Goal: Transaction & Acquisition: Purchase product/service

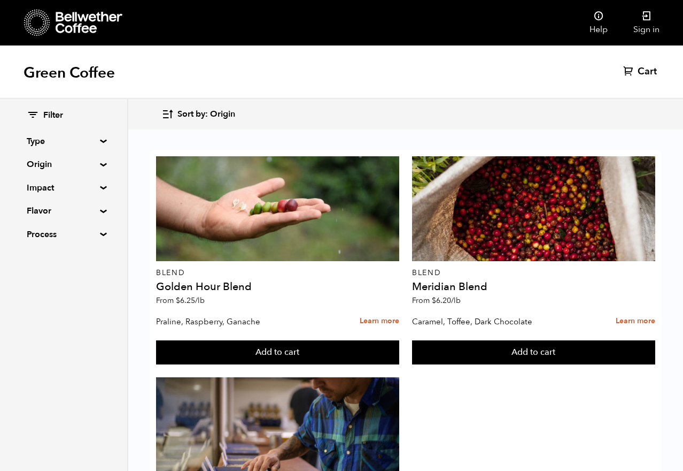
scroll to position [1496, 0]
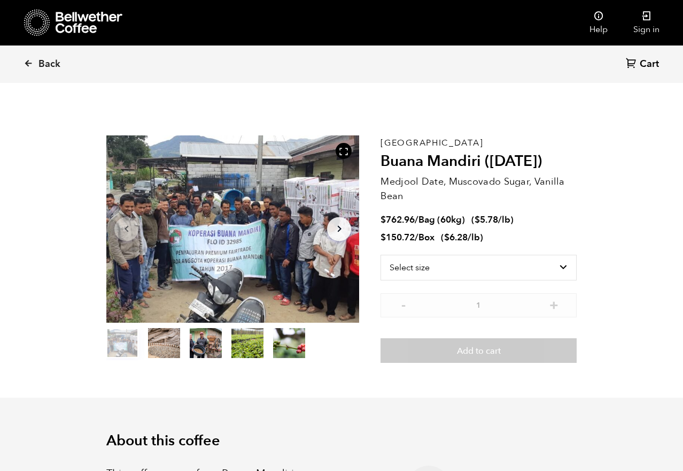
scroll to position [19, 0]
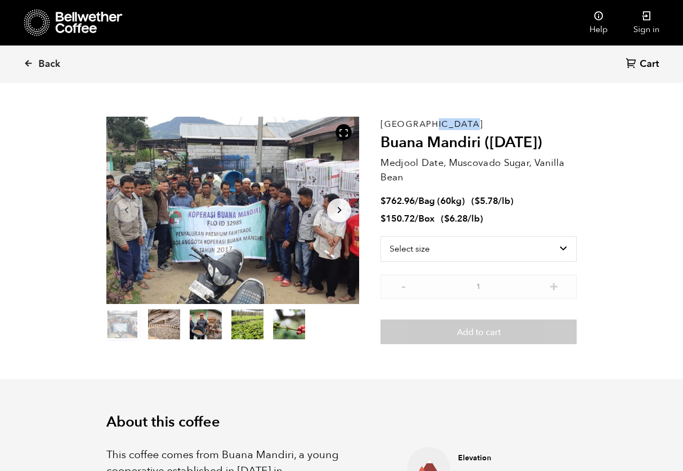
click at [398, 140] on h2 "Buana Mandiri ([DATE])" at bounding box center [479, 143] width 196 height 18
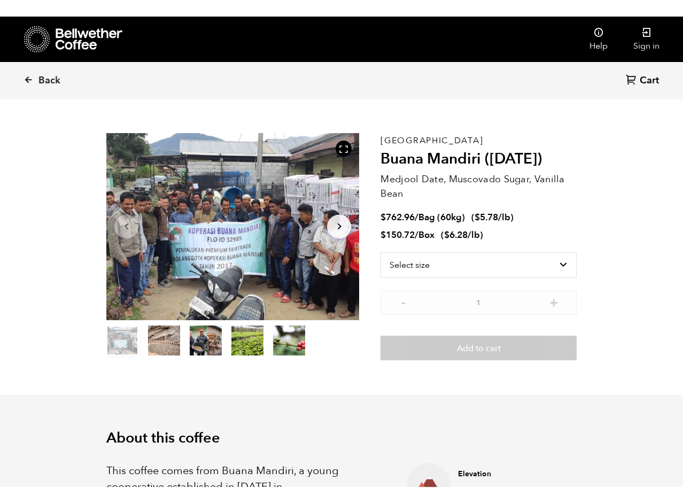
scroll to position [1, 0]
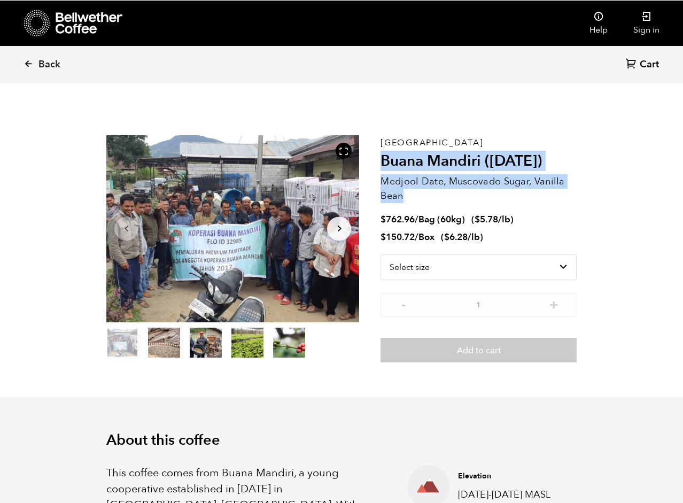
copy div "Buana Mandiri (AUG 25) Medjool Date, Muscovado Sugar, Vanilla Bean"
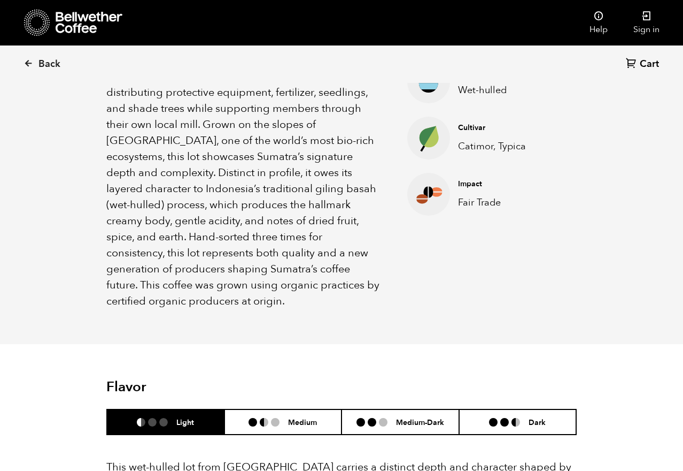
scroll to position [460, 0]
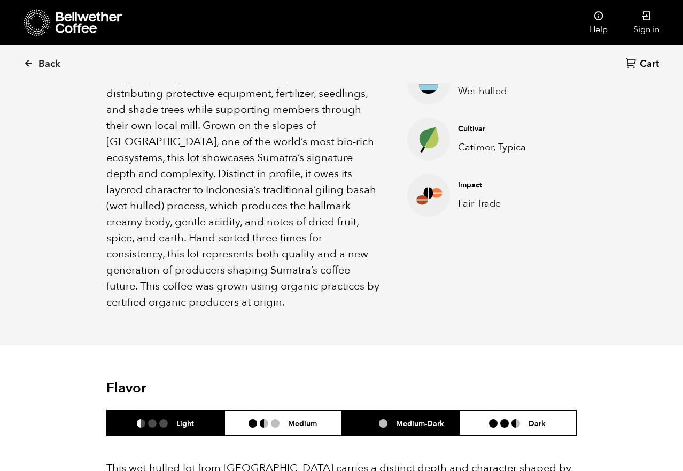
click at [414, 418] on h6 "Medium-Dark" at bounding box center [420, 422] width 48 height 9
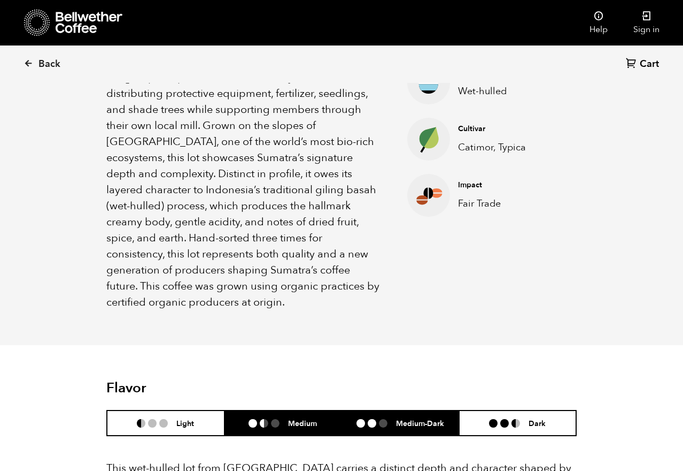
click at [301, 411] on li "Medium" at bounding box center [284, 422] width 118 height 25
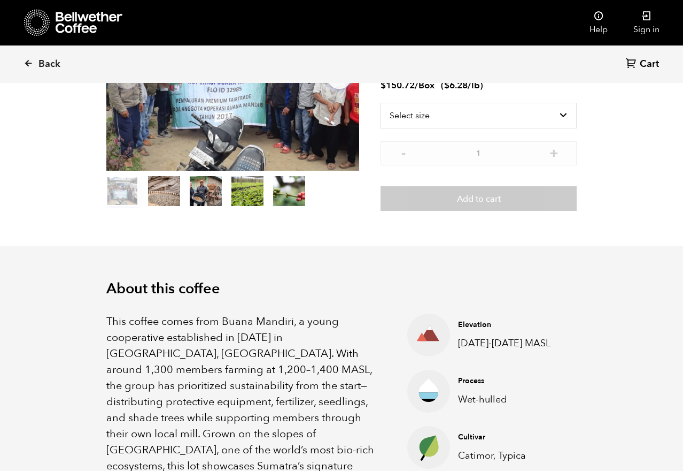
scroll to position [0, 0]
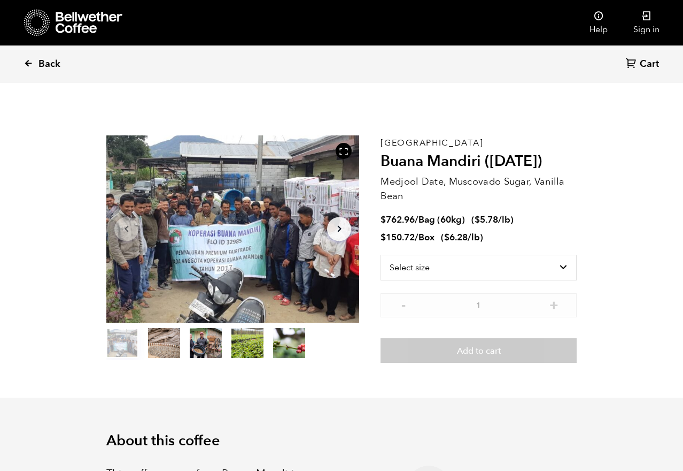
click at [41, 58] on span "Back" at bounding box center [50, 64] width 22 height 13
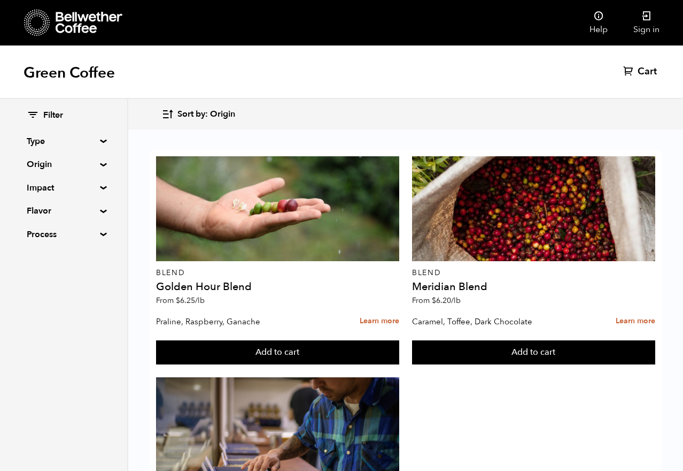
scroll to position [333, 0]
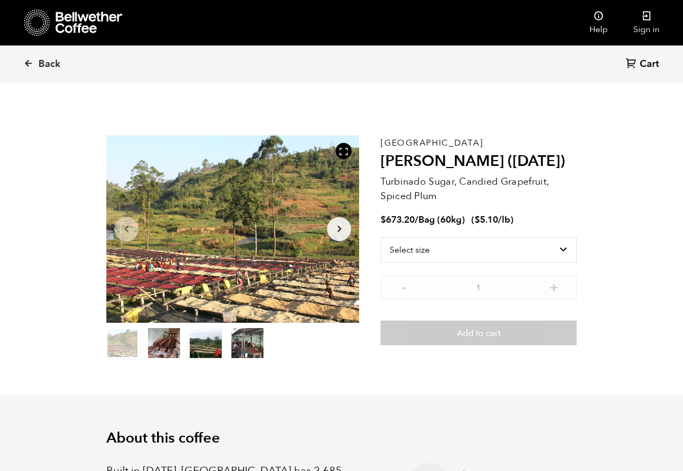
scroll to position [465, 458]
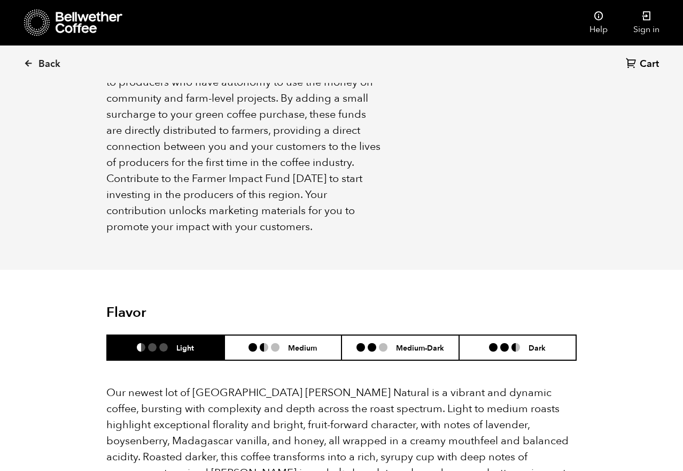
scroll to position [768, 0]
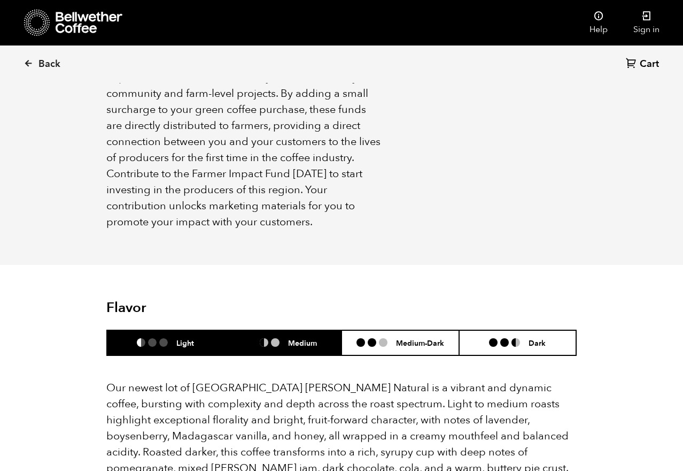
click at [305, 338] on h6 "Medium" at bounding box center [302, 342] width 29 height 9
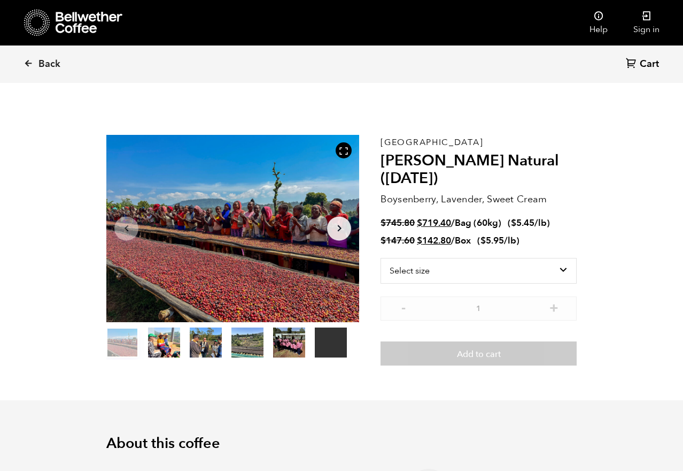
scroll to position [0, 0]
click at [556, 270] on select "Select size Bag (60kg) (132 lbs) Box (24 lbs)" at bounding box center [479, 271] width 196 height 26
select select "box"
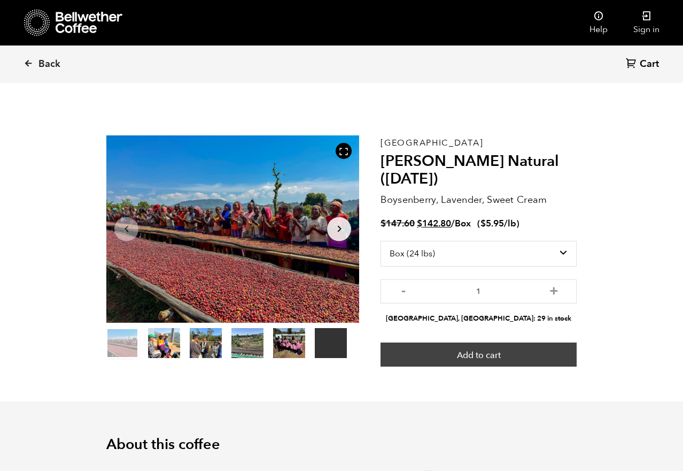
click at [511, 353] on button "Add to cart" at bounding box center [479, 354] width 196 height 25
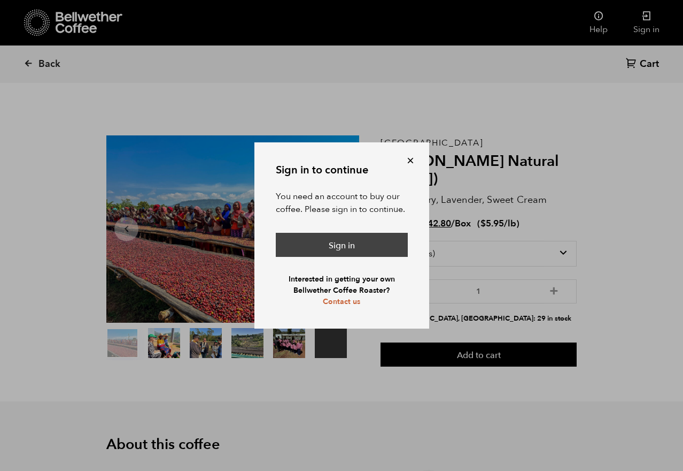
click at [356, 240] on link "Sign in" at bounding box center [342, 245] width 132 height 25
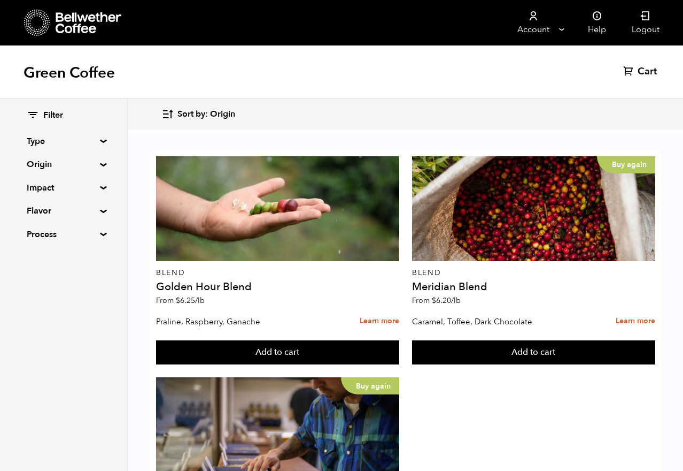
scroll to position [1026, 0]
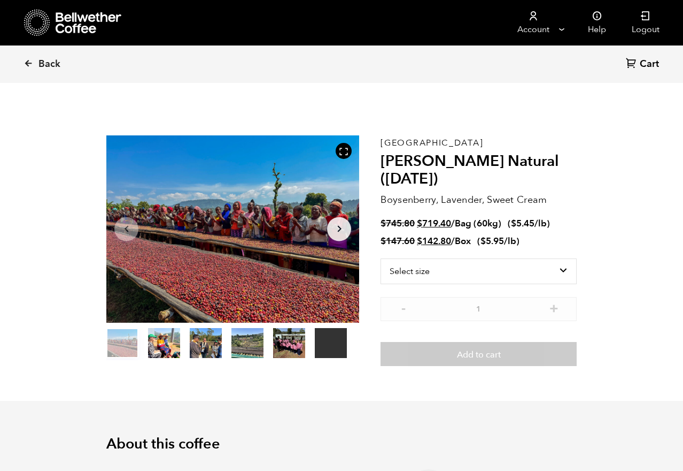
scroll to position [465, 458]
click at [551, 270] on select "Select size Bag (60kg) (132 lbs) Box (24 lbs)" at bounding box center [479, 271] width 196 height 26
select select "box"
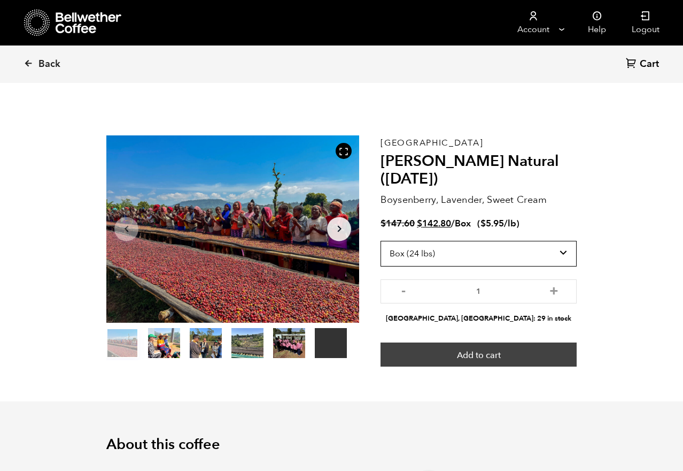
click at [532, 352] on button "Add to cart" at bounding box center [479, 354] width 196 height 25
click at [492, 353] on button "Add to cart" at bounding box center [479, 354] width 196 height 25
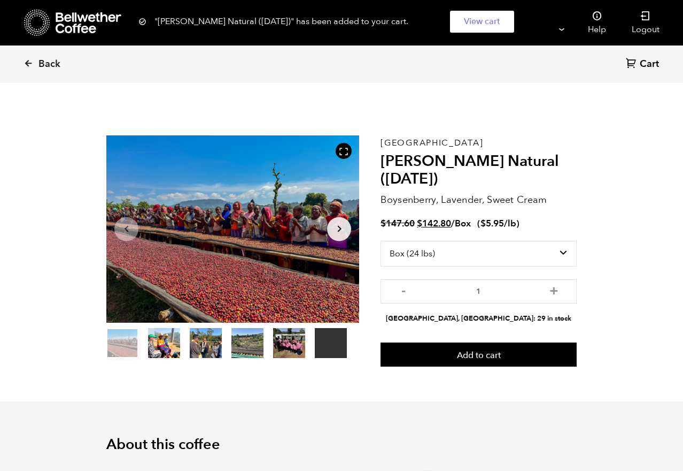
click at [650, 63] on span "Cart" at bounding box center [649, 64] width 19 height 13
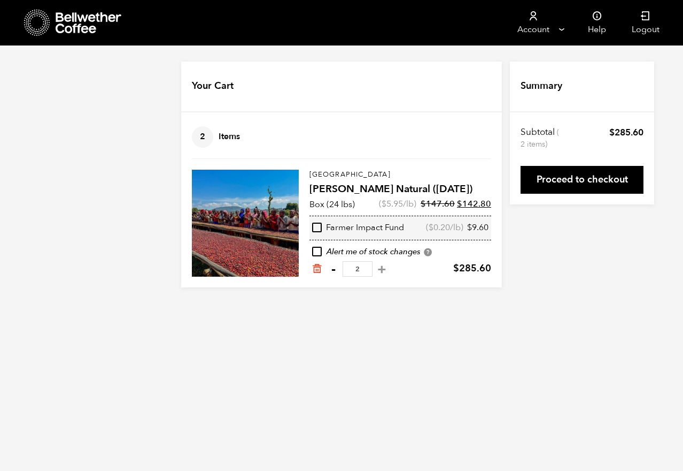
click at [337, 271] on button "-" at bounding box center [333, 269] width 13 height 11
type input "1"
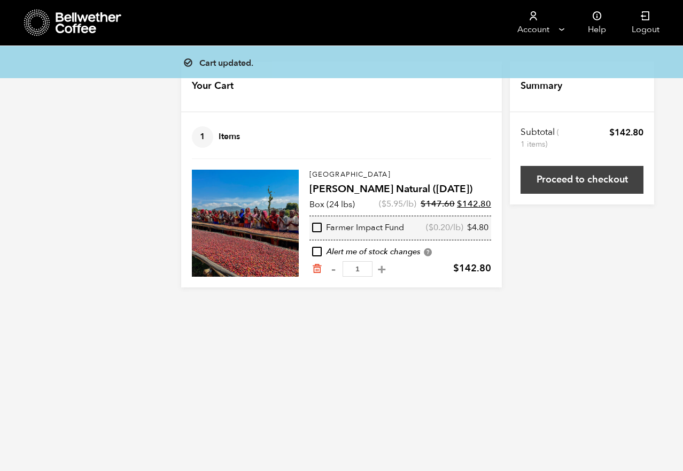
click at [612, 180] on link "Proceed to checkout" at bounding box center [582, 180] width 123 height 28
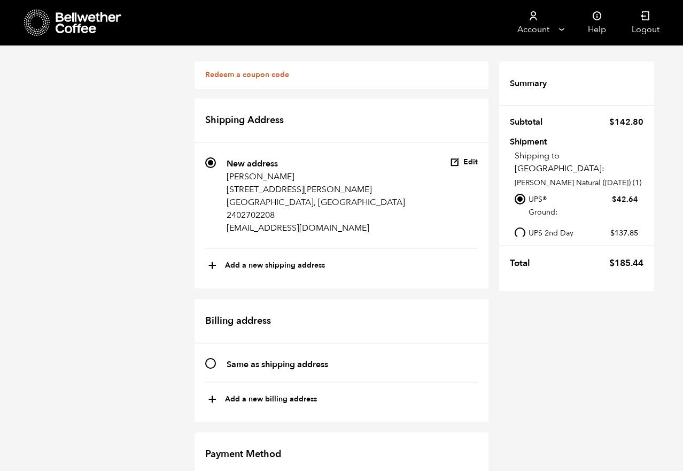
click at [475, 164] on button "Edit" at bounding box center [464, 162] width 28 height 10
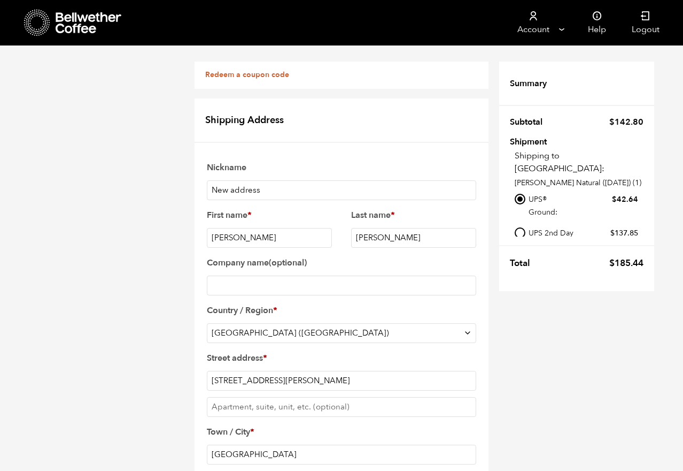
scroll to position [36, 0]
click at [396, 371] on input "[STREET_ADDRESS][PERSON_NAME]" at bounding box center [342, 381] width 270 height 20
type input "[STREET_ADDRESS]"
select select "MD"
type input "[STREET_ADDRESS]"
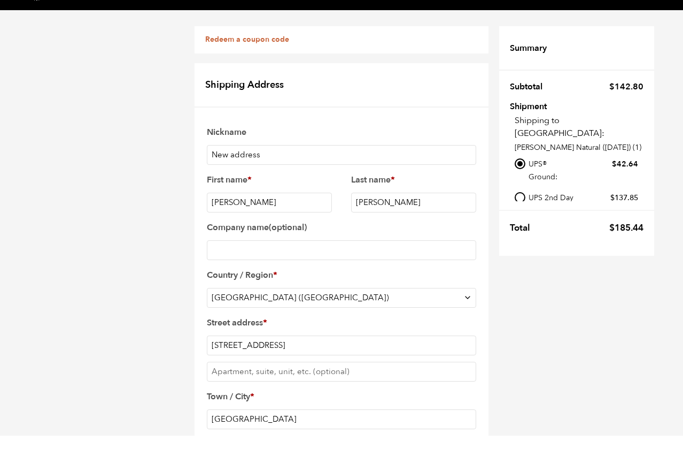
scroll to position [320, 0]
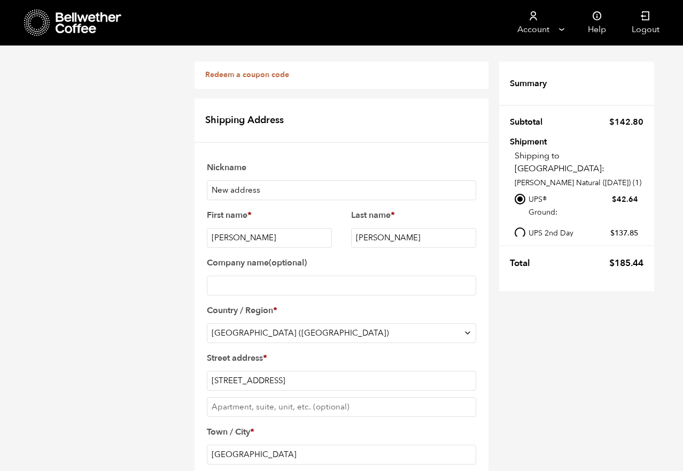
type input "20613"
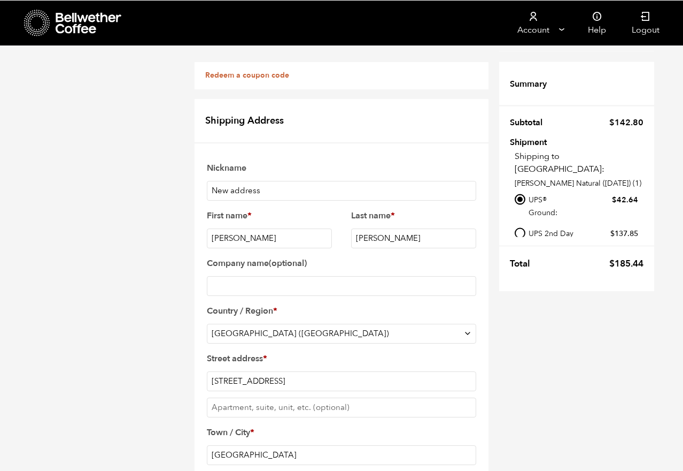
click at [303, 444] on input "[GEOGRAPHIC_DATA]" at bounding box center [342, 454] width 270 height 20
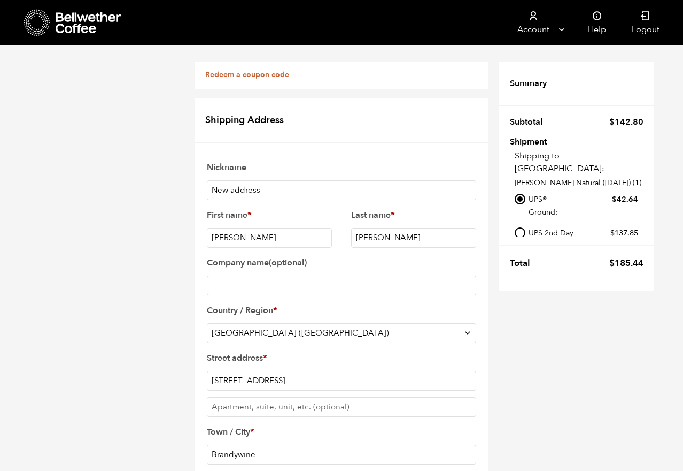
type input "Brandywine"
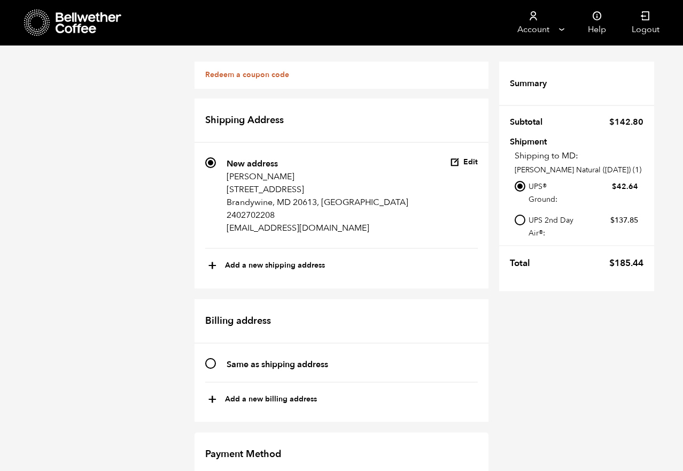
scroll to position [342, 0]
radio input "true"
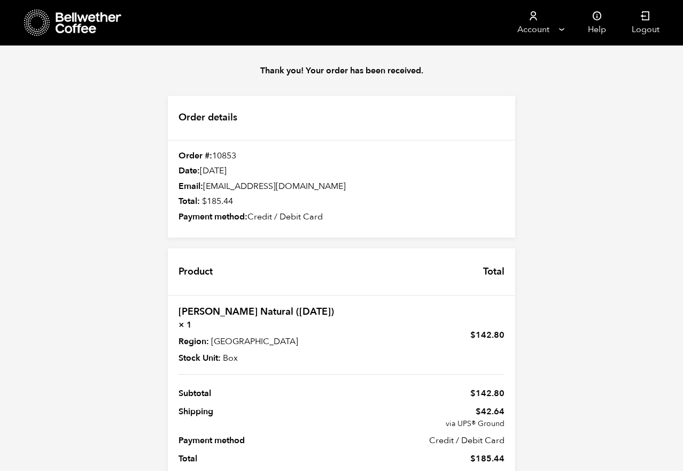
click at [66, 18] on icon at bounding box center [89, 22] width 67 height 21
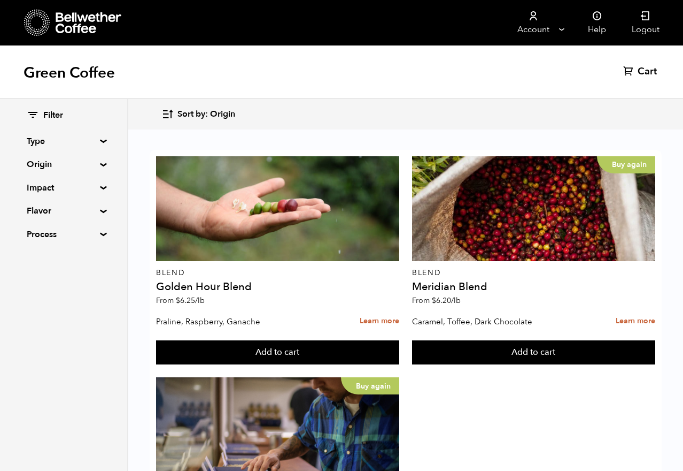
scroll to position [1020, 0]
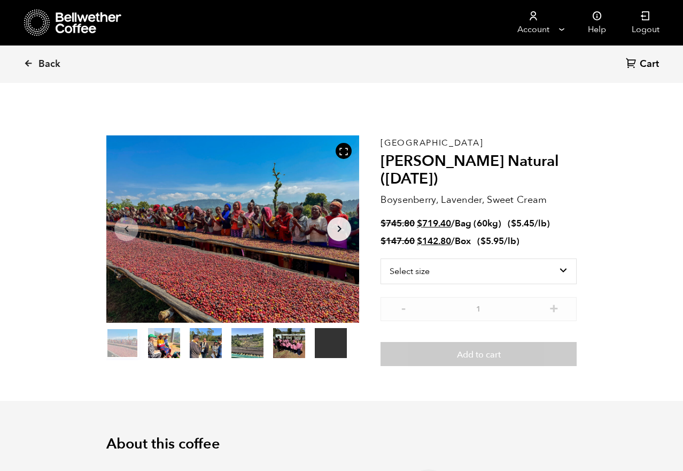
scroll to position [465, 458]
